Goal: Find specific page/section: Find specific page/section

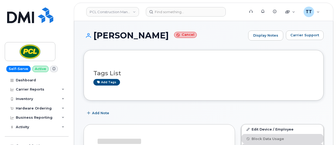
click at [129, 37] on h1 "[PERSON_NAME] Cancel" at bounding box center [165, 35] width 162 height 9
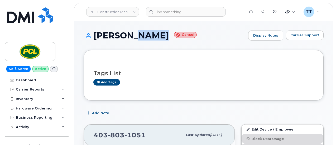
click at [129, 37] on h1 "[PERSON_NAME] Cancel" at bounding box center [165, 35] width 162 height 9
copy h1 "[PERSON_NAME]"
click at [161, 48] on div "[PERSON_NAME] Cancel Display Notes Carrier Support" at bounding box center [204, 40] width 240 height 19
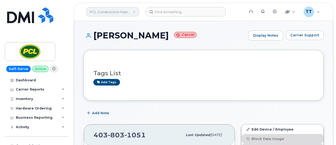
drag, startPoint x: 105, startPoint y: 12, endPoint x: 105, endPoint y: 15, distance: 3.4
click at [105, 12] on link "PCL Construction Management" at bounding box center [112, 11] width 53 height 9
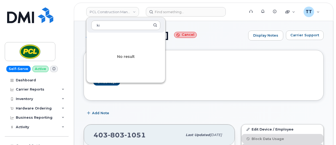
type input "k"
